Goal: Transaction & Acquisition: Purchase product/service

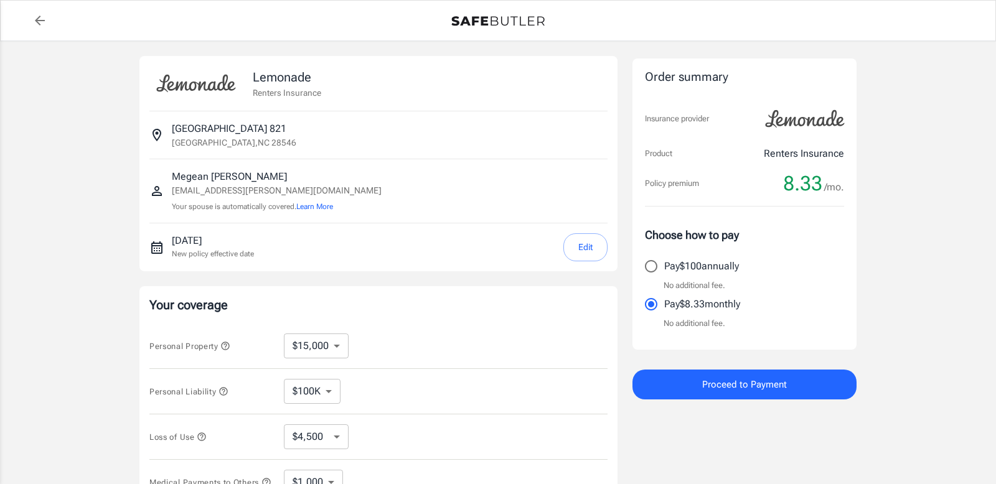
select select "15000"
select select "500"
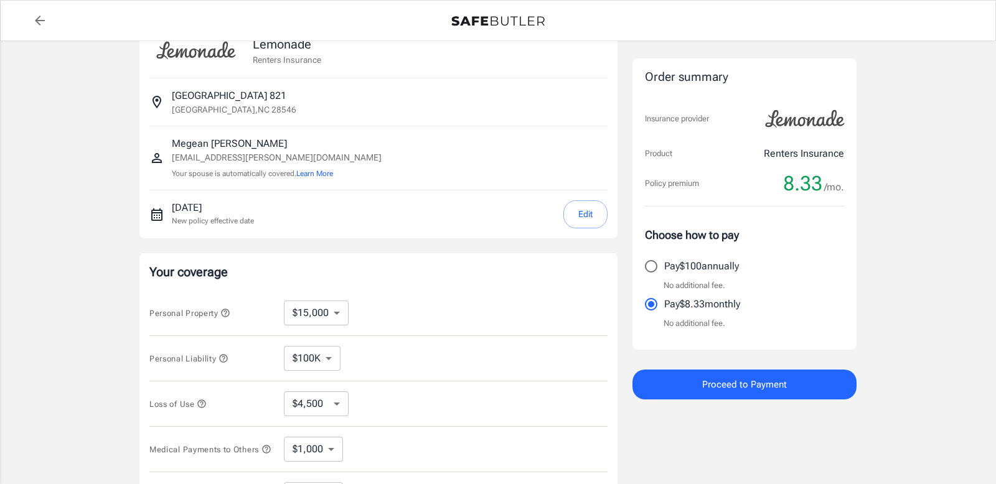
scroll to position [49, 0]
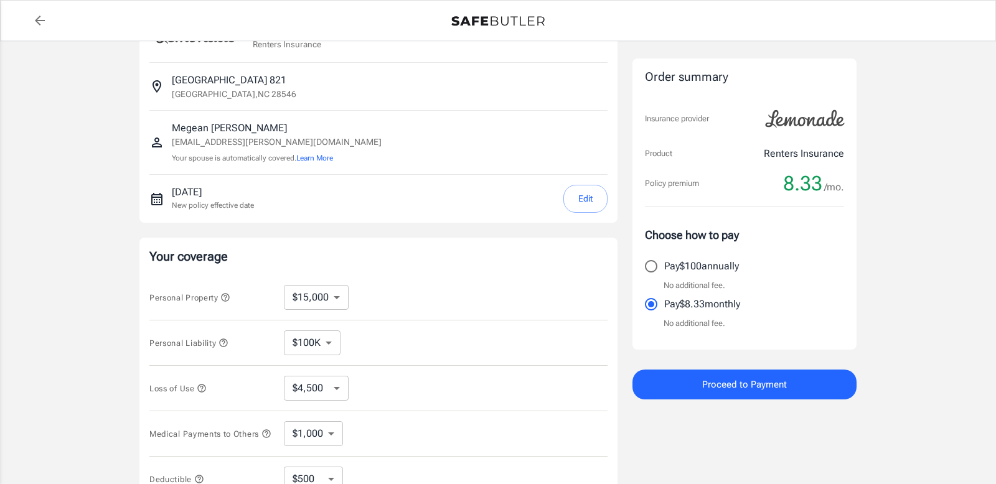
click at [320, 299] on select "$10,000 $15,000 $20,000 $25,000 $30,000 $40,000 $50,000 $100K $150K $200K $250K" at bounding box center [316, 297] width 65 height 25
click at [327, 342] on select "$100K $300K $500K" at bounding box center [312, 343] width 57 height 25
select select "300000"
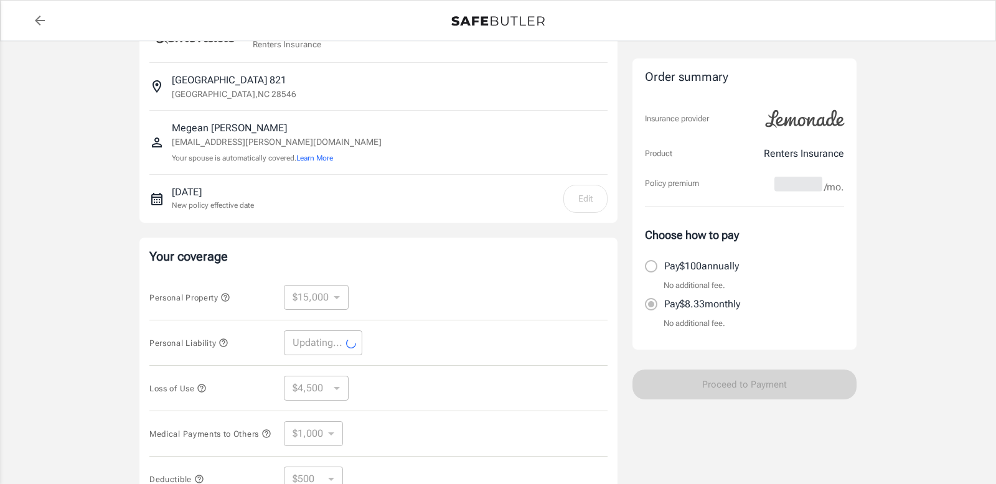
select select "300000"
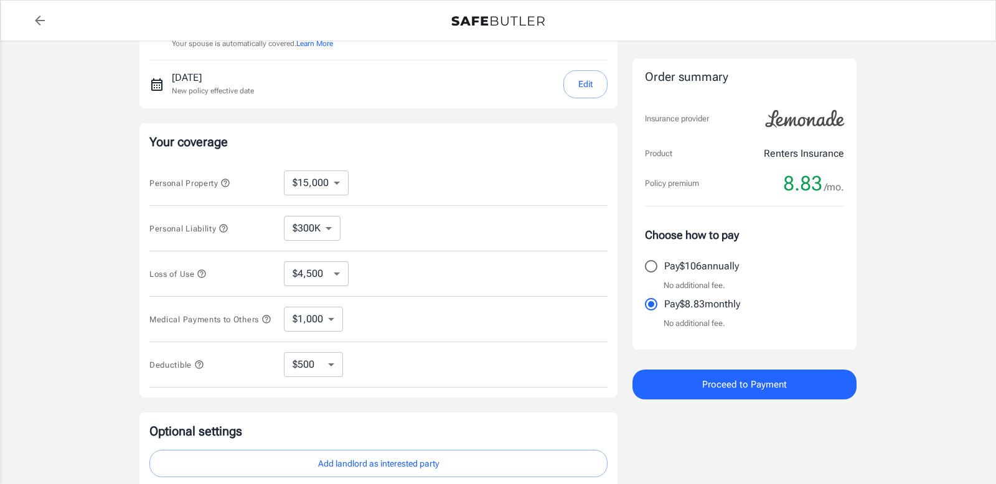
scroll to position [184, 0]
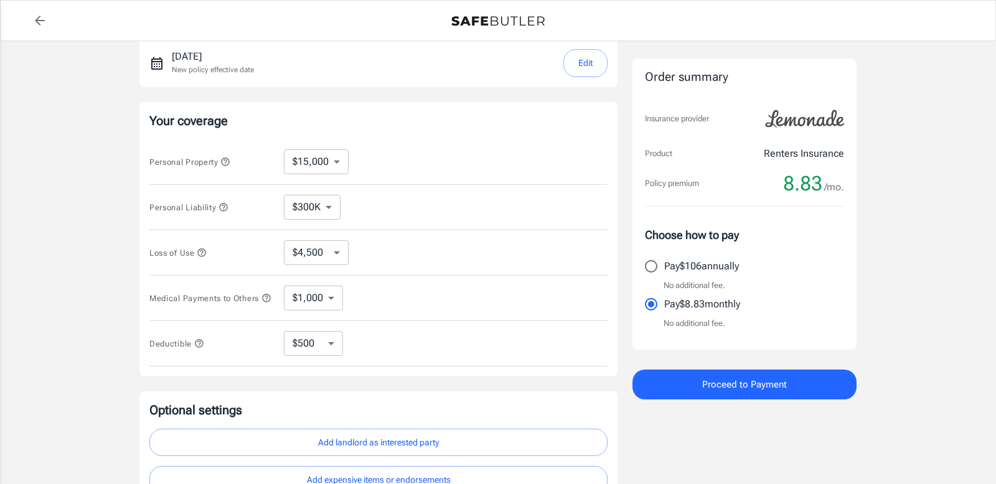
click at [314, 173] on select "$10,000 $15,000 $20,000 $25,000 $30,000 $40,000 $50,000 $100K $150K $200K $250K" at bounding box center [316, 161] width 65 height 25
click at [204, 253] on icon "button" at bounding box center [202, 253] width 10 height 10
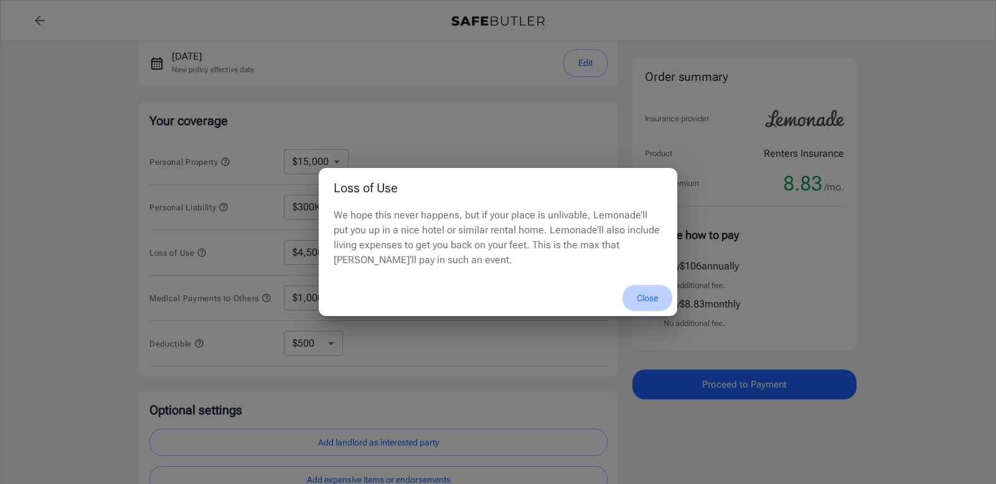
click at [638, 304] on button "Close" at bounding box center [648, 298] width 50 height 27
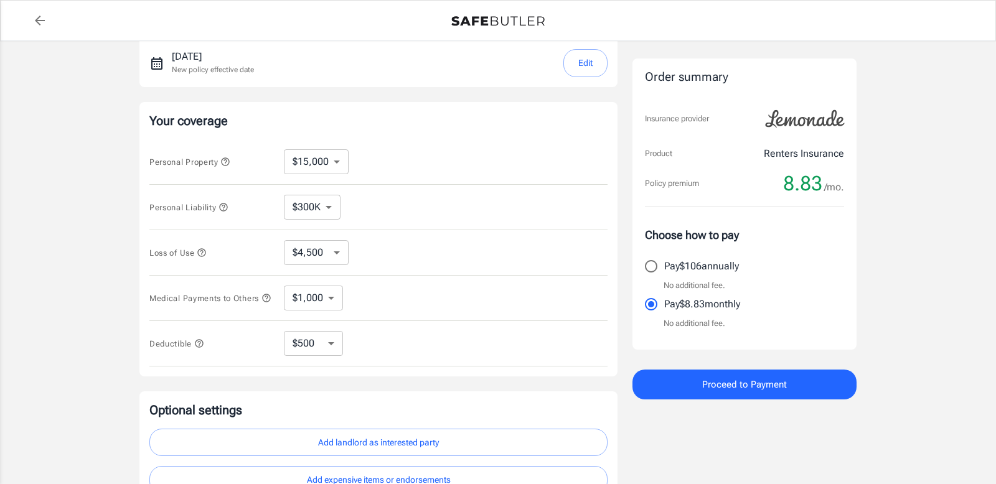
click at [318, 254] on select "$4,500 $7,500 $13,500 $22,500 $34,500 $55,500 $85,500 $130K $200K" at bounding box center [316, 252] width 65 height 25
select select "55500"
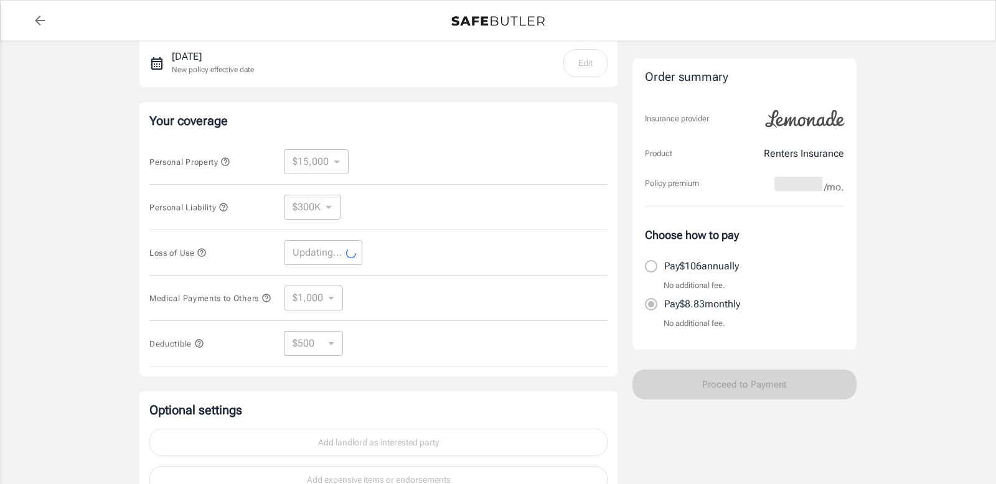
select select "55500"
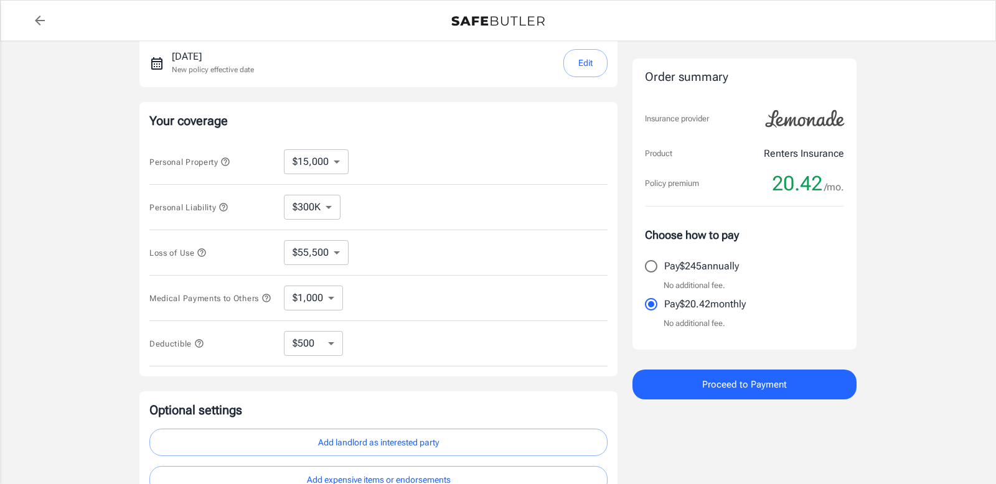
click at [332, 294] on select "$1,000 $3,000 $5,000" at bounding box center [313, 298] width 59 height 25
click at [284, 288] on select "$1,000 $3,000 $5,000" at bounding box center [313, 298] width 59 height 25
click at [309, 336] on select "$250 $500 $1,000 $2,500" at bounding box center [313, 343] width 59 height 25
select select "1000"
click at [336, 347] on select "$250 $500 $1,000 $2,500" at bounding box center [313, 343] width 59 height 25
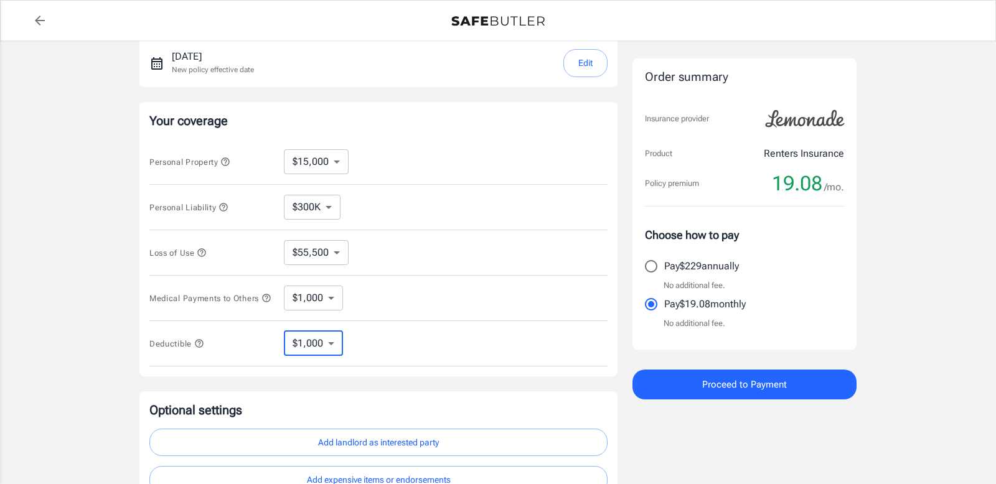
select select "2500"
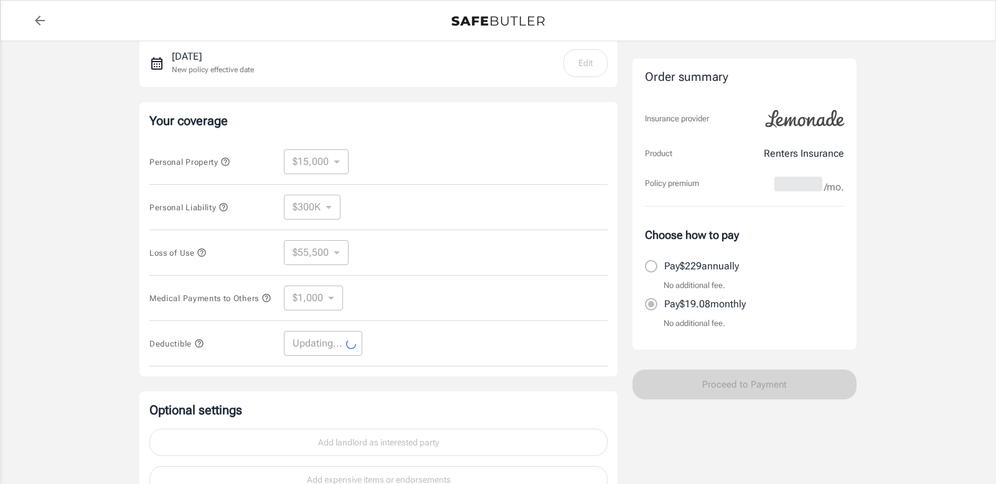
select select "2500"
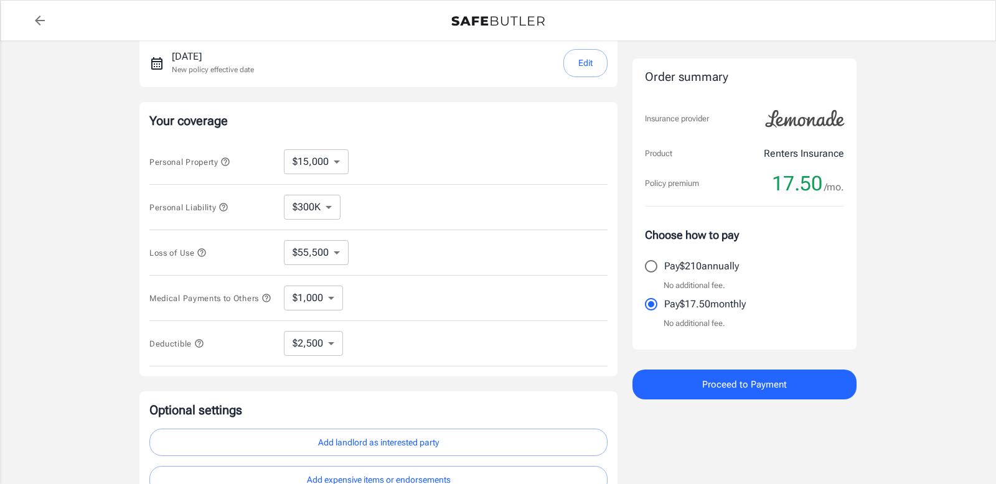
click at [311, 257] on select "$4,500 $7,500 $13,500 $22,500 $34,500 $55,500 $85,500 $130K $200K" at bounding box center [316, 252] width 65 height 25
select select "34500"
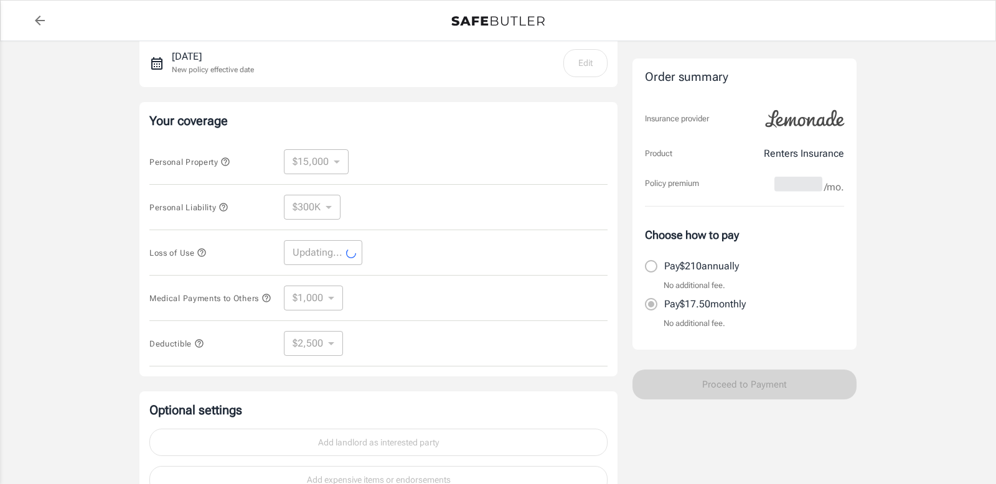
select select "34500"
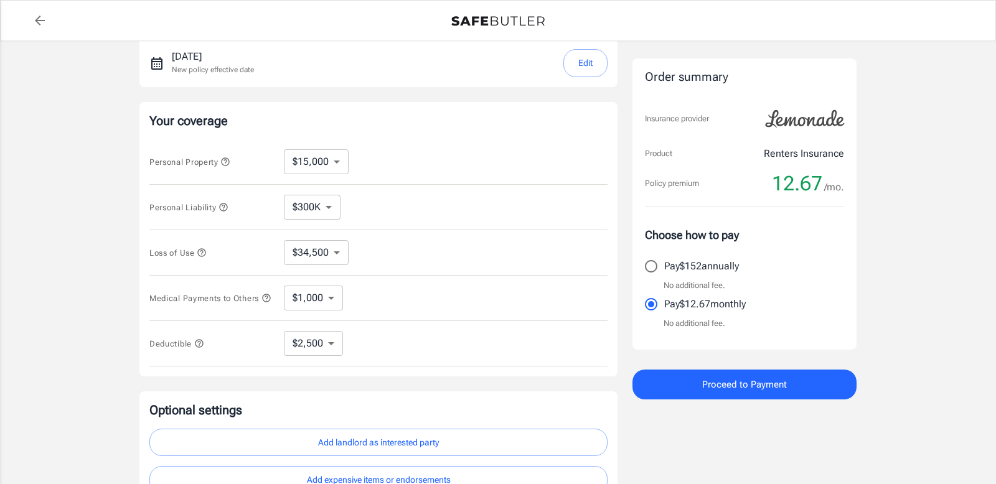
click at [318, 352] on select "$250 $500 $1,000 $2,500" at bounding box center [313, 343] width 59 height 25
select select "250"
click at [322, 342] on select "$250 $500 $1,000 $2,500" at bounding box center [313, 343] width 59 height 25
select select "2500"
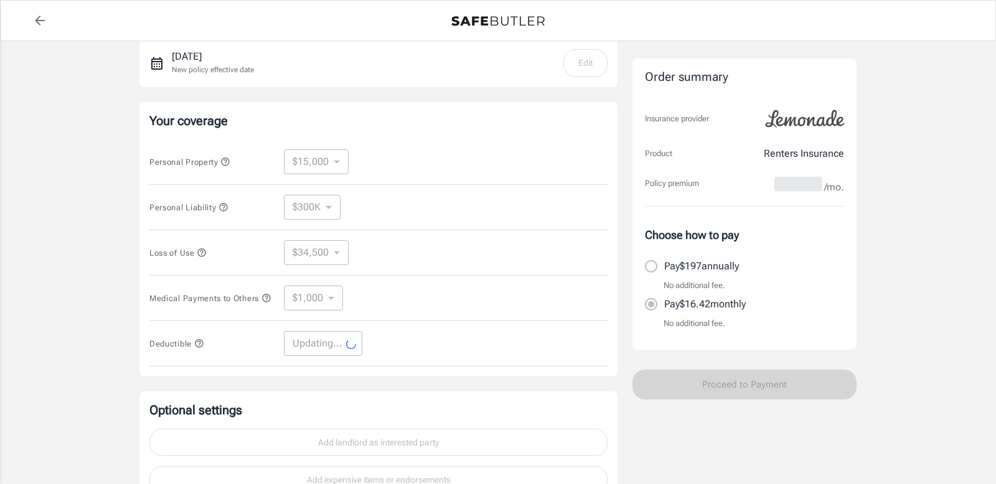
select select "2500"
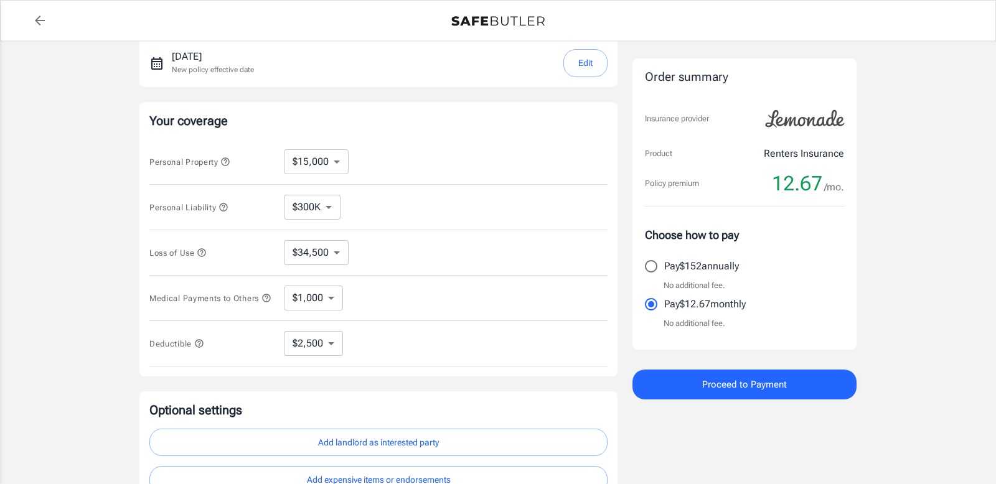
scroll to position [311, 0]
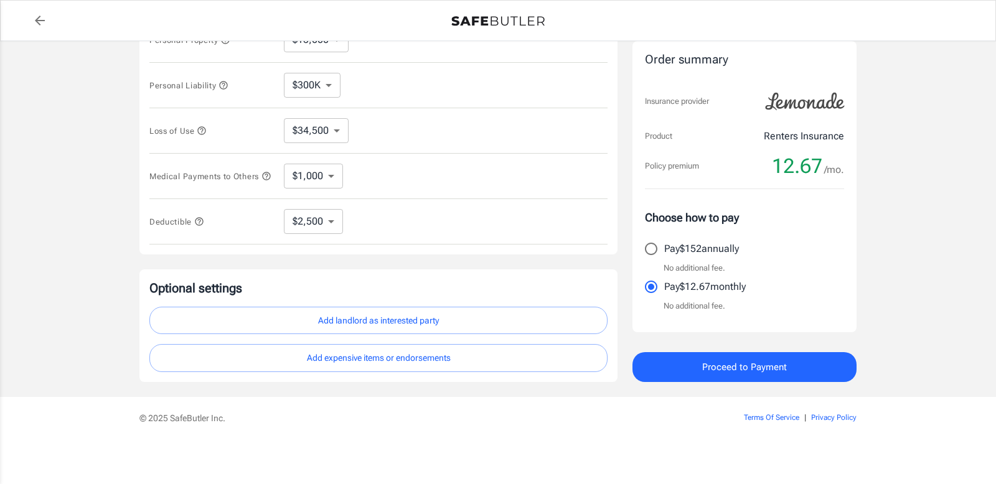
click at [431, 313] on button "Add landlord as interested party" at bounding box center [378, 321] width 458 height 28
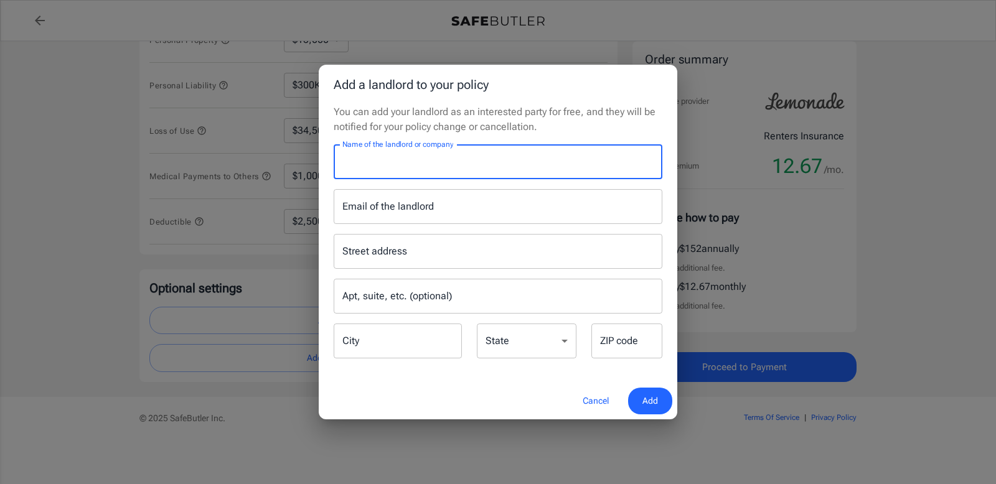
click at [431, 169] on input "Name of the landlord or company" at bounding box center [498, 161] width 329 height 35
type input "Legacy at [GEOGRAPHIC_DATA]"
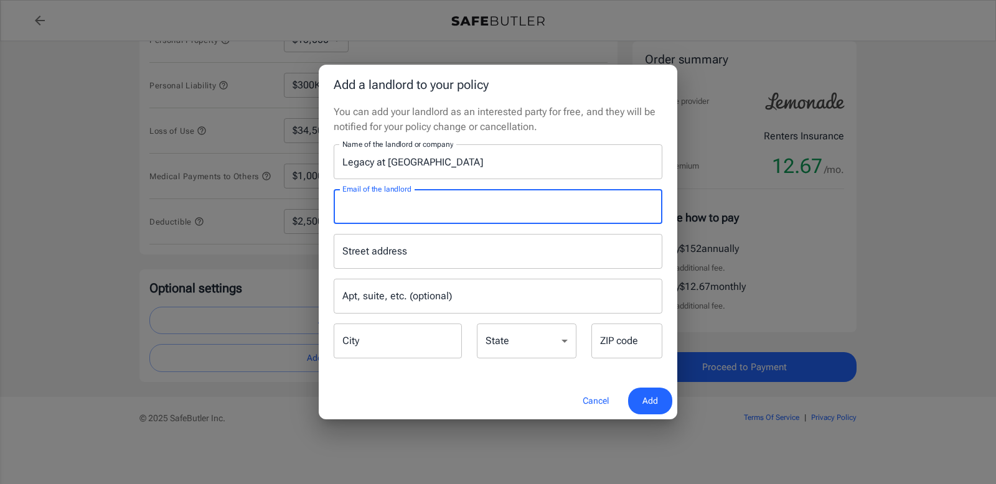
paste input "[EMAIL_ADDRESS][DOMAIN_NAME]"
type input "[EMAIL_ADDRESS][DOMAIN_NAME]"
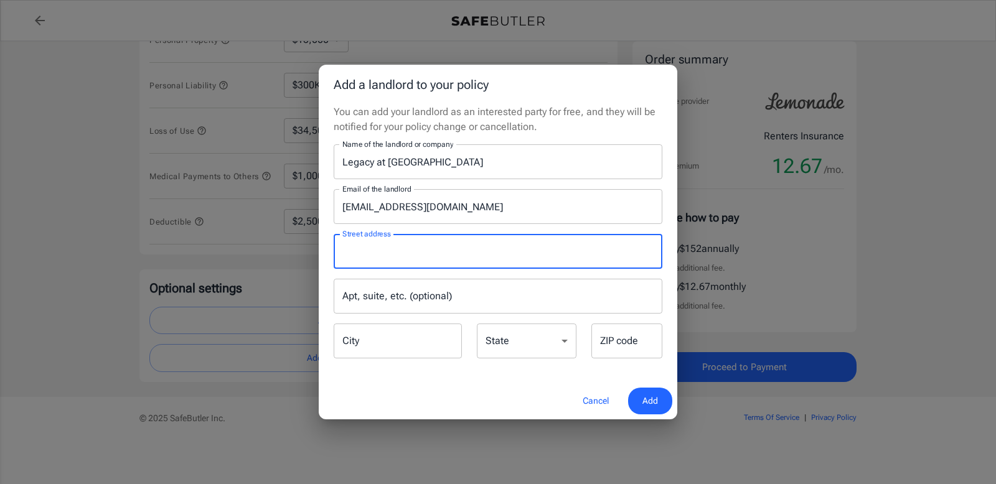
click at [379, 253] on input "Street address" at bounding box center [498, 252] width 318 height 24
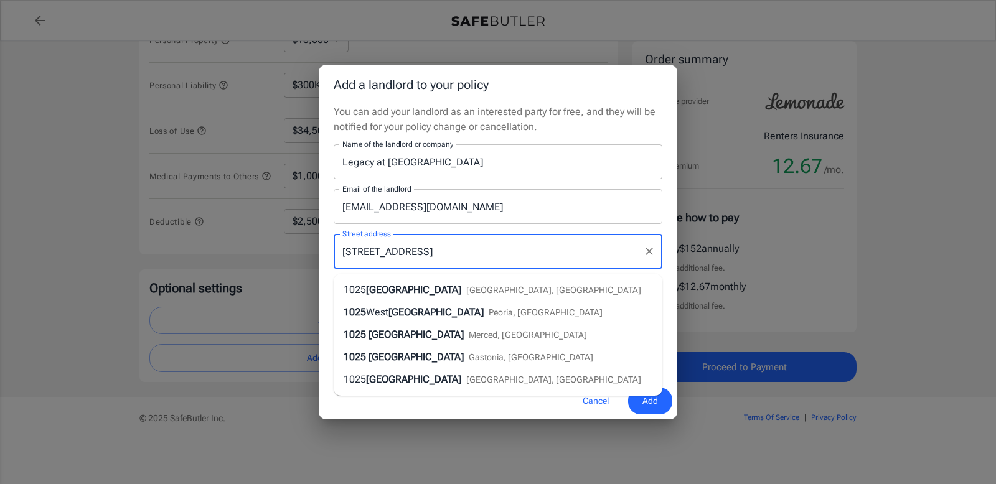
type input "[STREET_ADDRESS]"
click at [492, 403] on div "Cancel Add" at bounding box center [498, 401] width 359 height 37
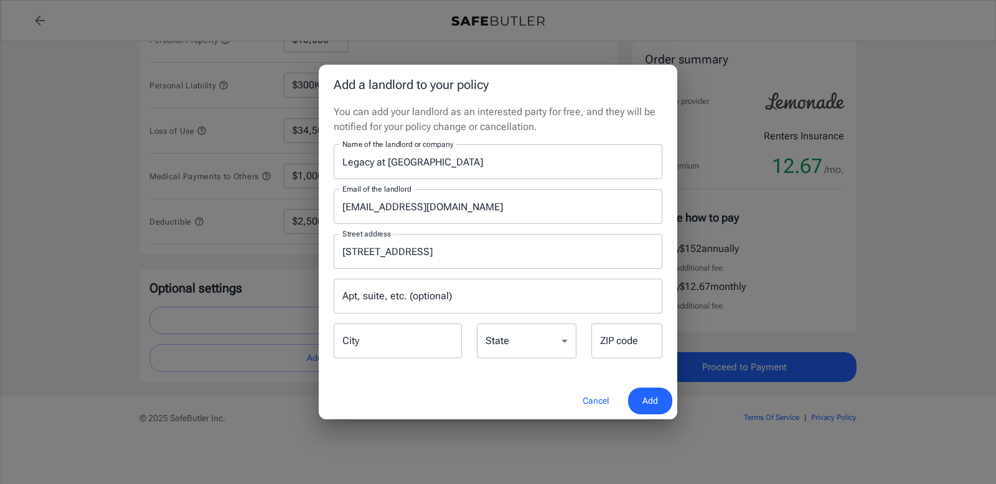
click at [400, 353] on input "City" at bounding box center [398, 341] width 128 height 35
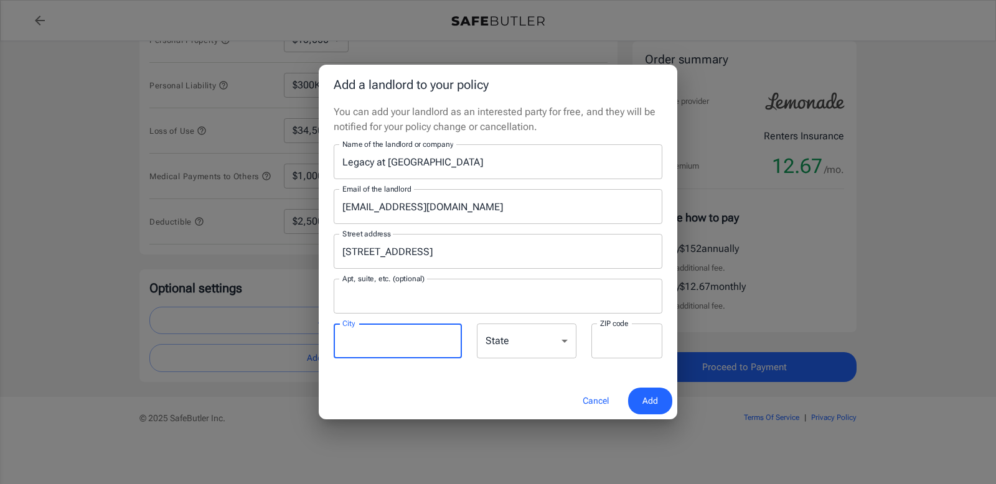
type input "[GEOGRAPHIC_DATA], [GEOGRAPHIC_DATA]"
type input "821"
type input "28546"
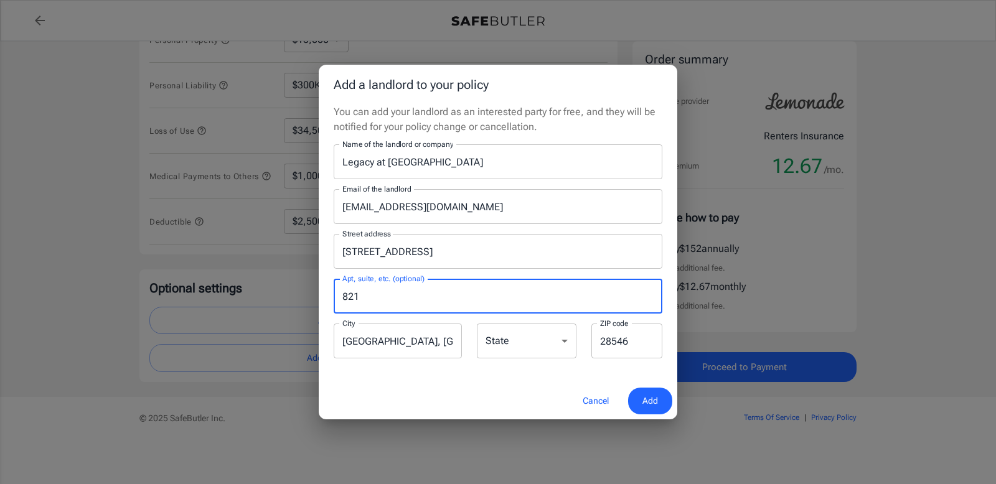
drag, startPoint x: 370, startPoint y: 298, endPoint x: 187, endPoint y: 300, distance: 183.7
click at [187, 300] on div "Add a landlord to your policy You can add your landlord as an interested party …" at bounding box center [498, 242] width 996 height 484
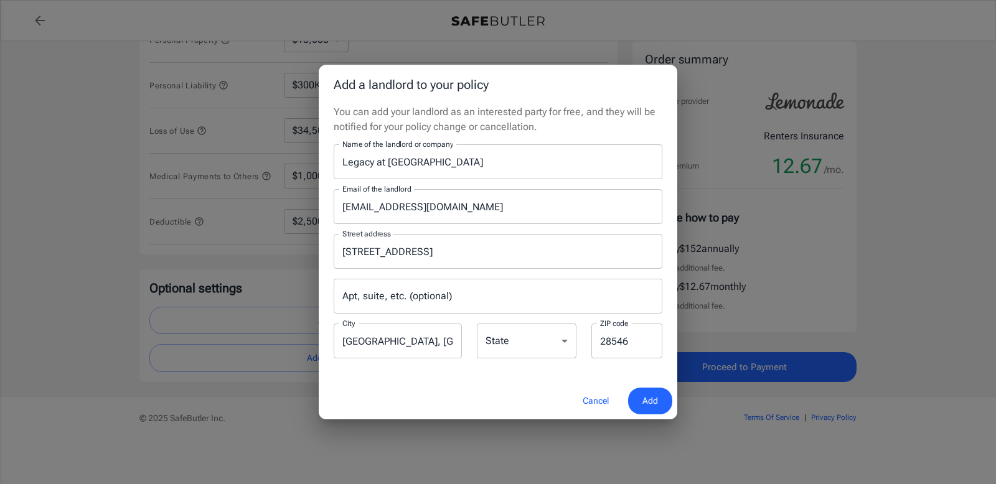
click at [418, 384] on div "Cancel Add" at bounding box center [498, 401] width 359 height 37
click at [431, 341] on input "[GEOGRAPHIC_DATA], [GEOGRAPHIC_DATA]" at bounding box center [398, 341] width 128 height 35
type input "[GEOGRAPHIC_DATA]"
click at [542, 397] on div "Cancel Add" at bounding box center [498, 401] width 359 height 37
click at [509, 347] on select "[US_STATE] [US_STATE] [US_STATE] [US_STATE] [US_STATE] [US_STATE] [US_STATE] [U…" at bounding box center [527, 341] width 100 height 35
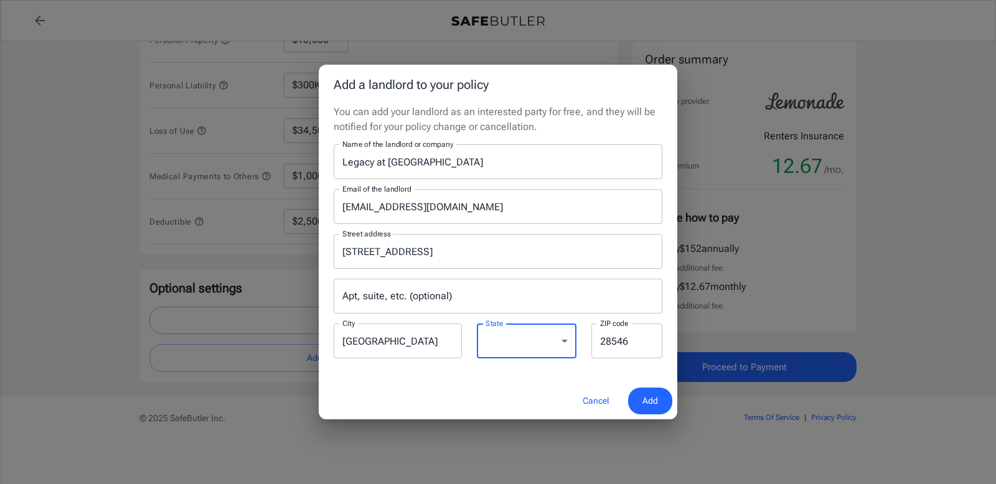
select select "NC"
click at [477, 324] on select "[US_STATE] [US_STATE] [US_STATE] [US_STATE] [US_STATE] [US_STATE] [US_STATE] [U…" at bounding box center [527, 341] width 100 height 35
click at [456, 407] on div "Cancel Add" at bounding box center [498, 401] width 359 height 37
click at [654, 397] on span "Add" at bounding box center [651, 401] width 16 height 16
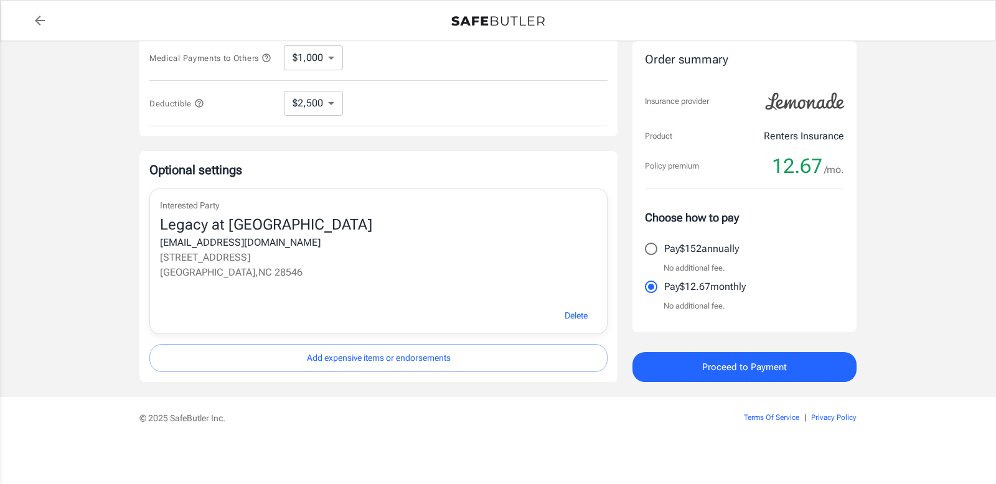
scroll to position [430, 0]
click at [430, 427] on div "© 2025 SafeButler Inc. Terms Of Service | Privacy Policy" at bounding box center [498, 423] width 732 height 22
click at [731, 354] on button "Proceed to Payment" at bounding box center [745, 367] width 224 height 30
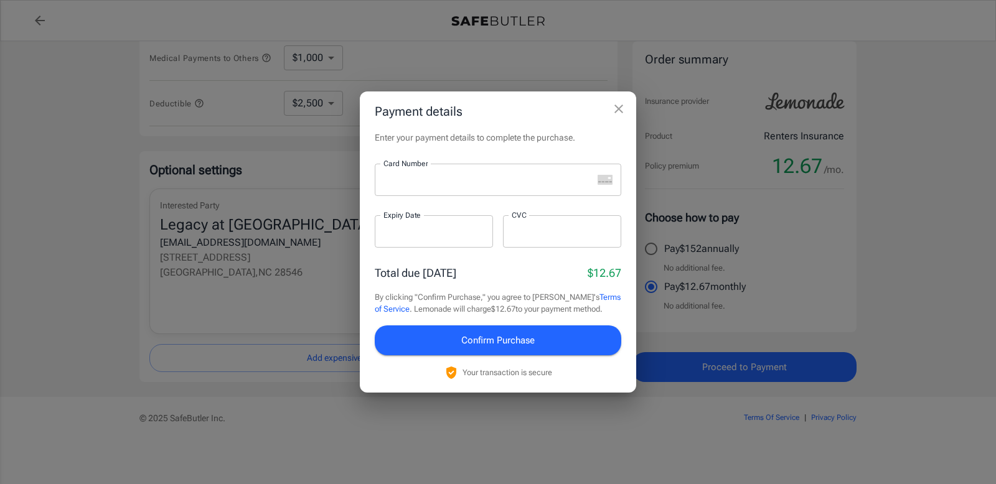
click at [515, 279] on div "Total due [DATE] $12.67" at bounding box center [498, 273] width 247 height 17
drag, startPoint x: 562, startPoint y: 339, endPoint x: 600, endPoint y: 353, distance: 40.0
click at [563, 339] on button "Confirm Purchase" at bounding box center [498, 341] width 247 height 30
click at [444, 191] on div at bounding box center [484, 180] width 218 height 32
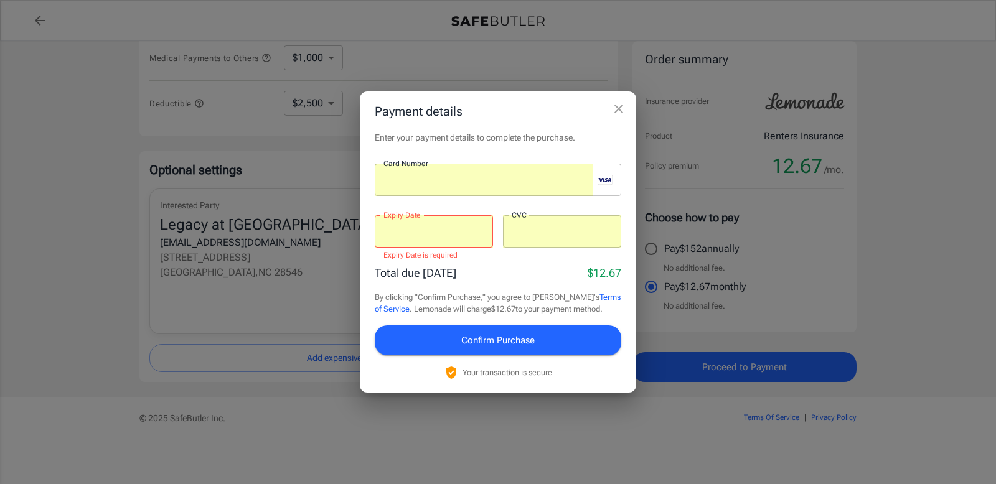
click at [542, 269] on div "Total due [DATE] $12.67" at bounding box center [498, 273] width 247 height 17
click at [539, 341] on button "Confirm Purchase" at bounding box center [498, 341] width 247 height 30
click at [592, 385] on div "Enter your payment details to complete the purchase. Card Number Card Number ​ …" at bounding box center [498, 261] width 276 height 261
click at [479, 265] on div "Total due [DATE] $12.67" at bounding box center [498, 273] width 247 height 17
click at [487, 159] on div "Enter your payment details to complete the purchase. Card Number Card Number ​ …" at bounding box center [498, 261] width 276 height 261
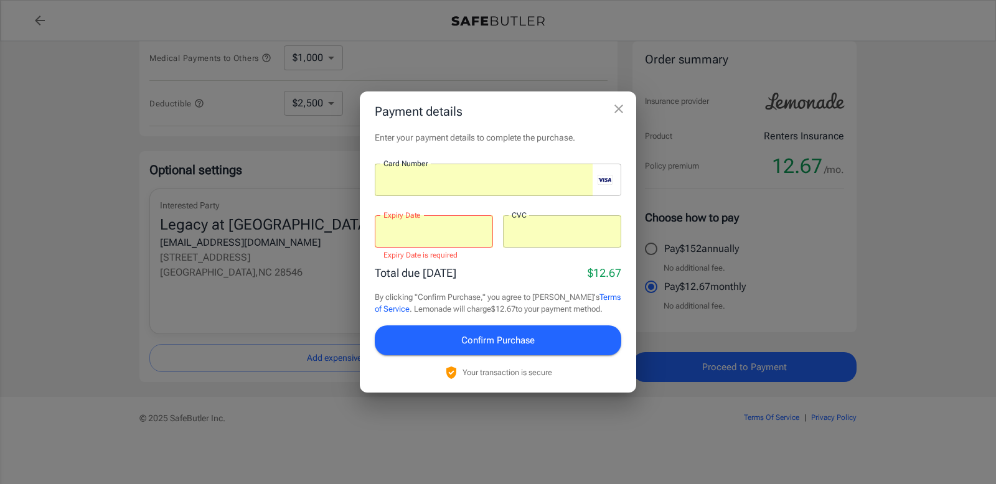
drag, startPoint x: 614, startPoint y: 187, endPoint x: 598, endPoint y: 184, distance: 16.5
click at [614, 186] on div "Card Number" at bounding box center [498, 180] width 247 height 32
click at [516, 186] on iframe at bounding box center [488, 180] width 209 height 12
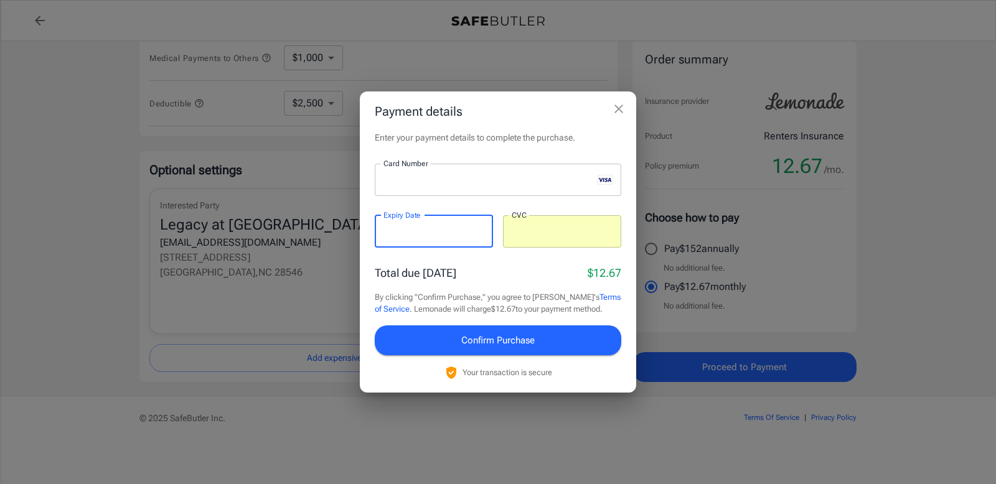
click at [535, 261] on p "​" at bounding box center [562, 256] width 101 height 12
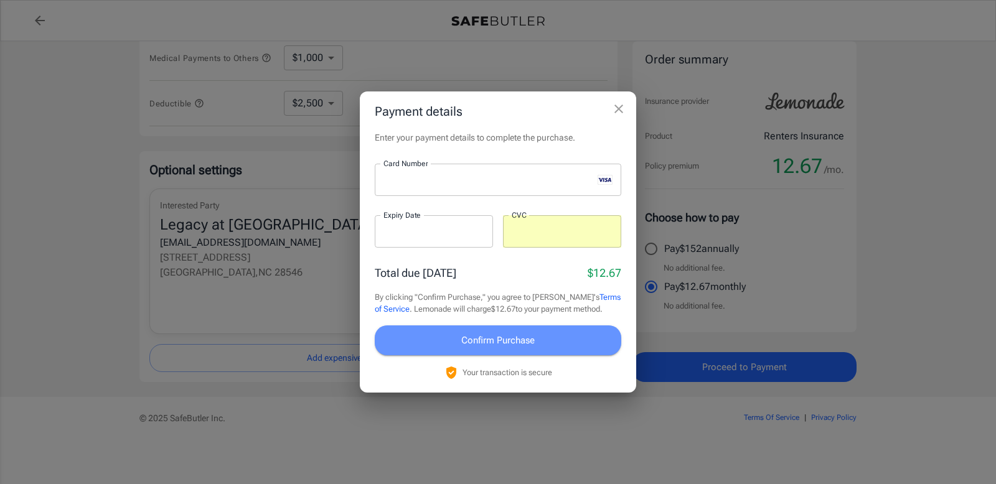
drag, startPoint x: 574, startPoint y: 347, endPoint x: 565, endPoint y: 324, distance: 24.6
click at [573, 347] on button "Confirm Purchase" at bounding box center [498, 341] width 247 height 30
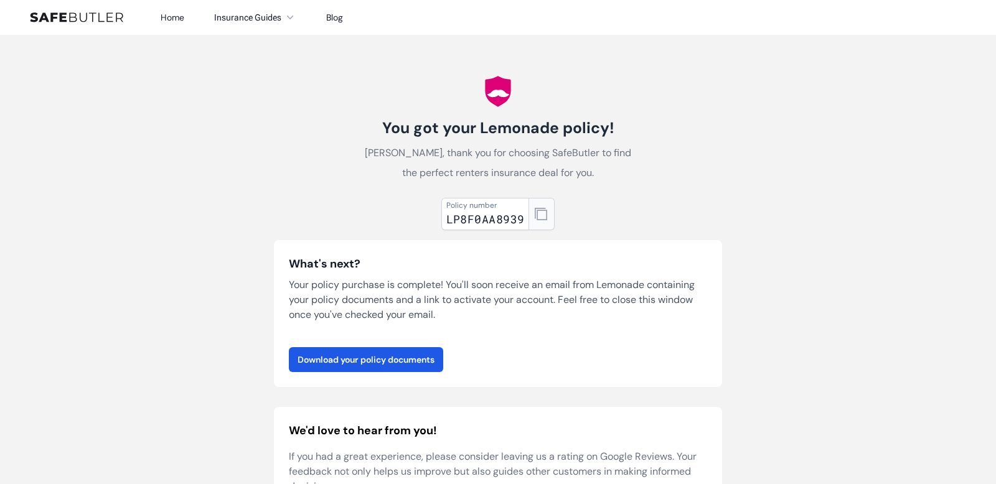
click at [541, 215] on icon "button" at bounding box center [541, 214] width 12 height 12
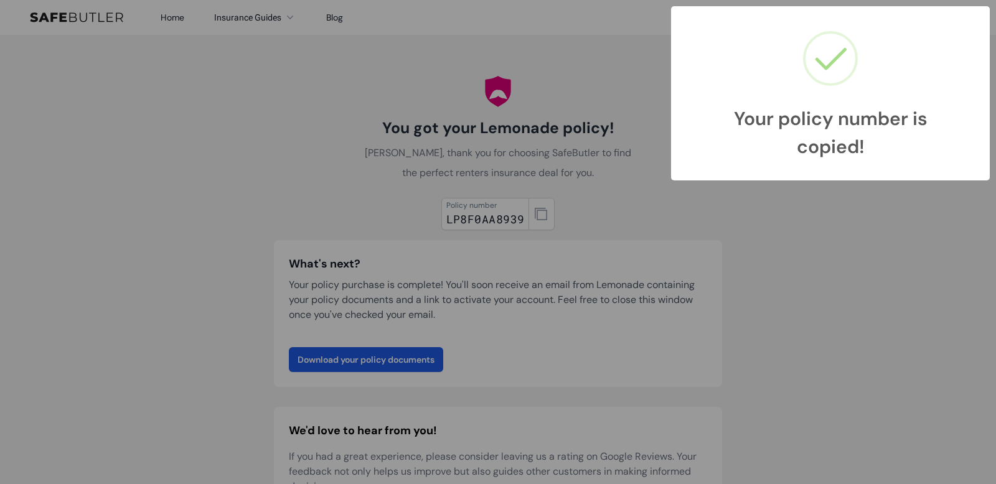
click at [555, 357] on div "Your policy number is copied! × OK Cancel" at bounding box center [498, 242] width 996 height 484
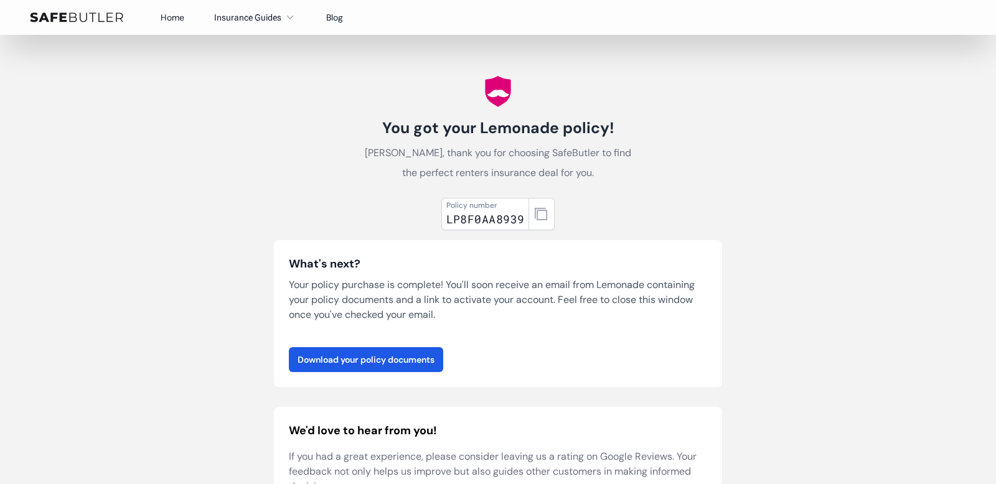
scroll to position [258, 0]
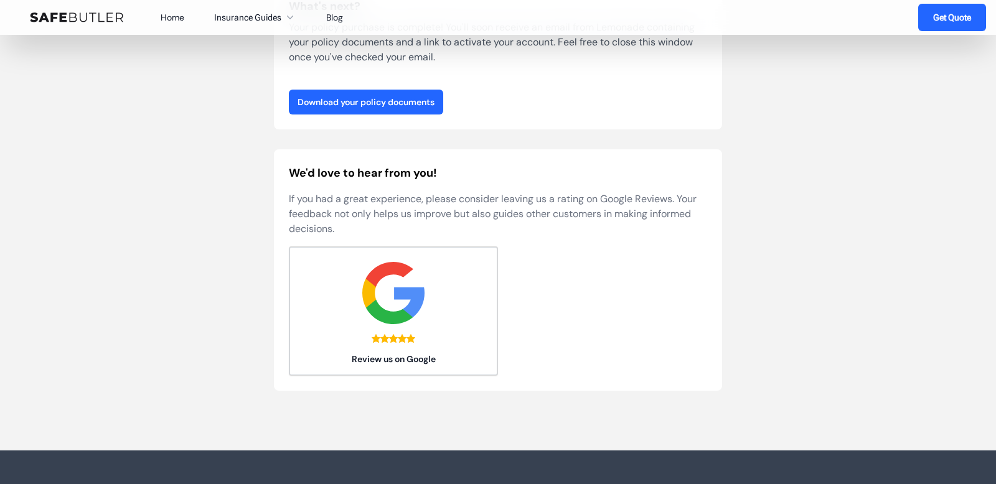
click at [358, 98] on link "Download your policy documents" at bounding box center [366, 102] width 154 height 25
click at [401, 306] on img at bounding box center [393, 293] width 62 height 62
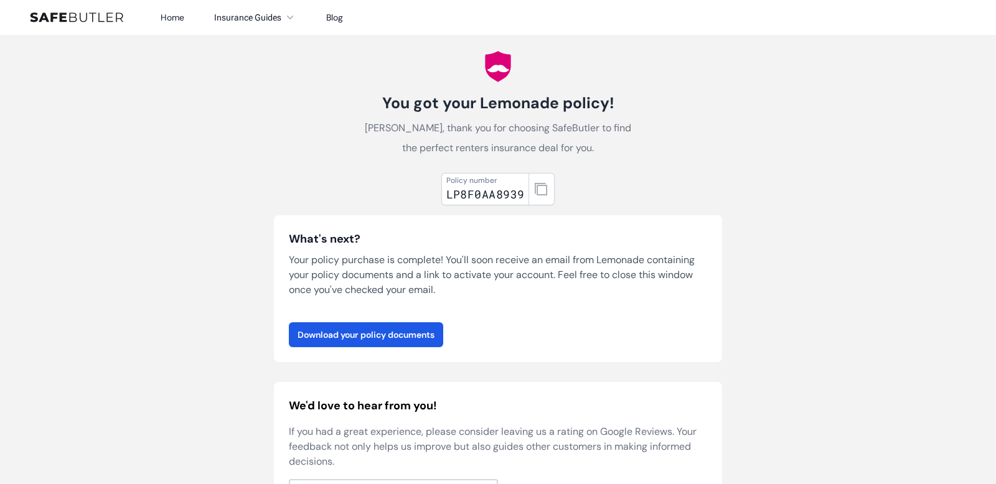
scroll to position [0, 0]
